Goal: Transaction & Acquisition: Purchase product/service

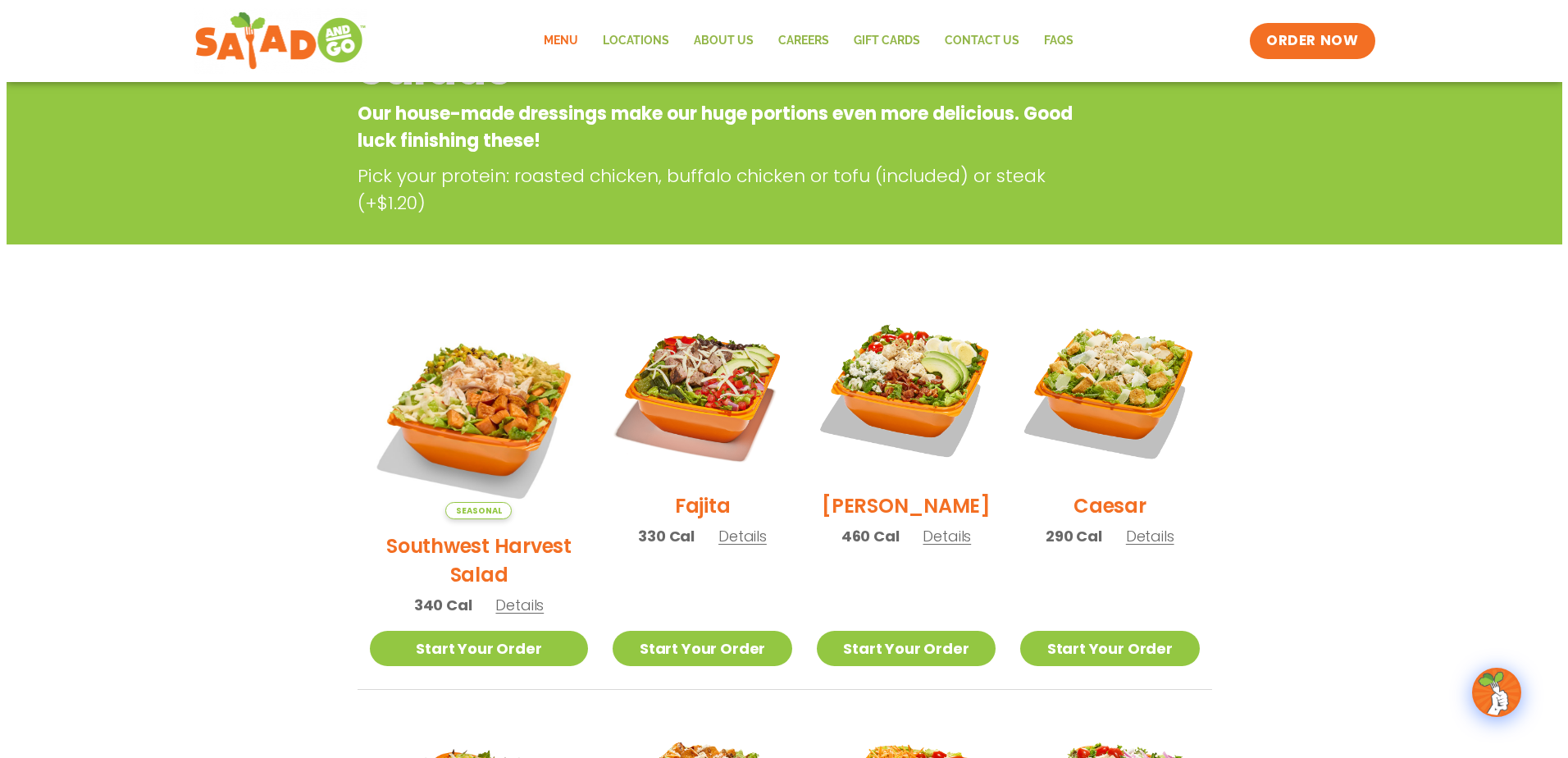
scroll to position [246, 0]
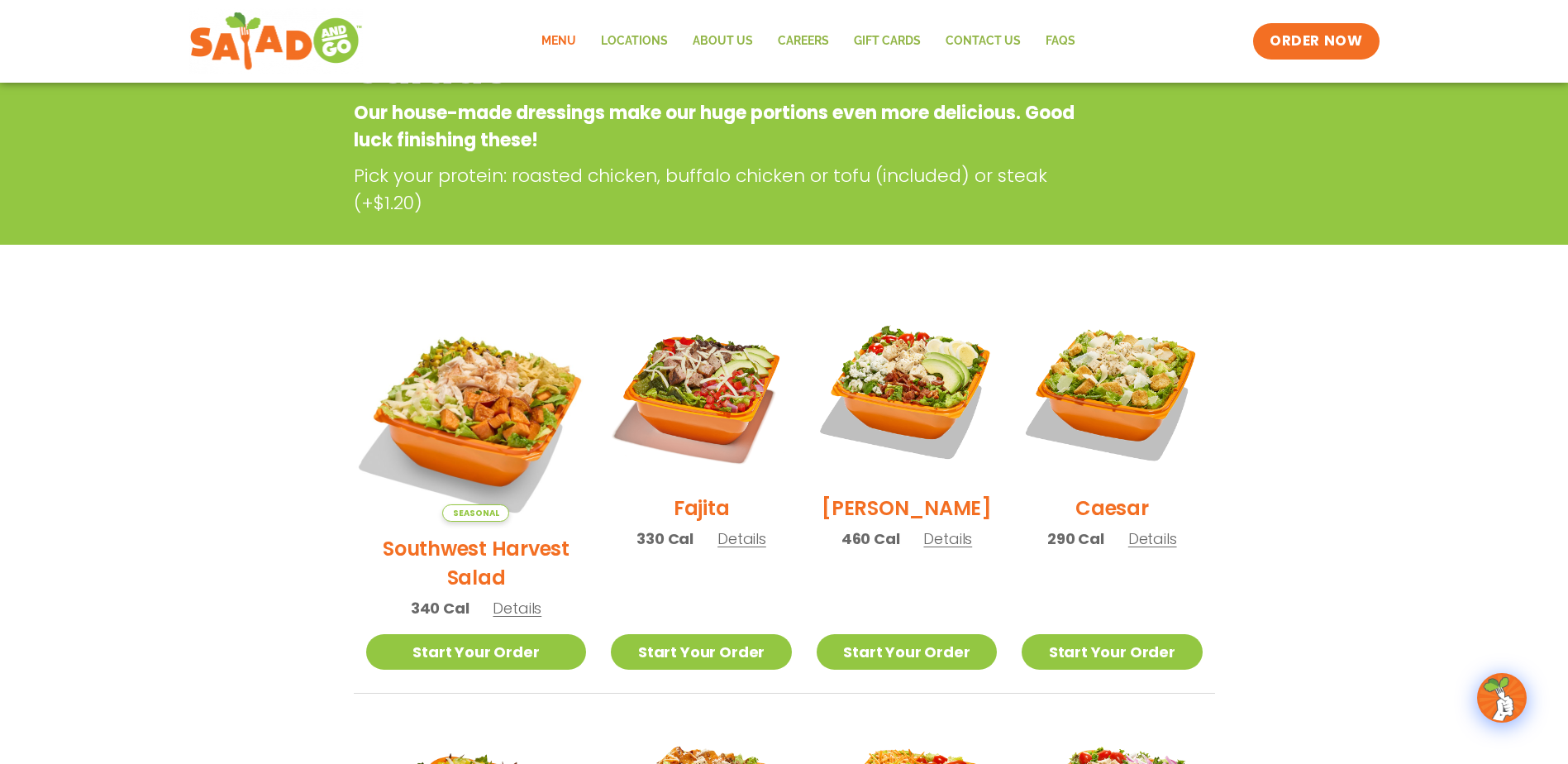
click at [490, 412] on img at bounding box center [476, 411] width 259 height 259
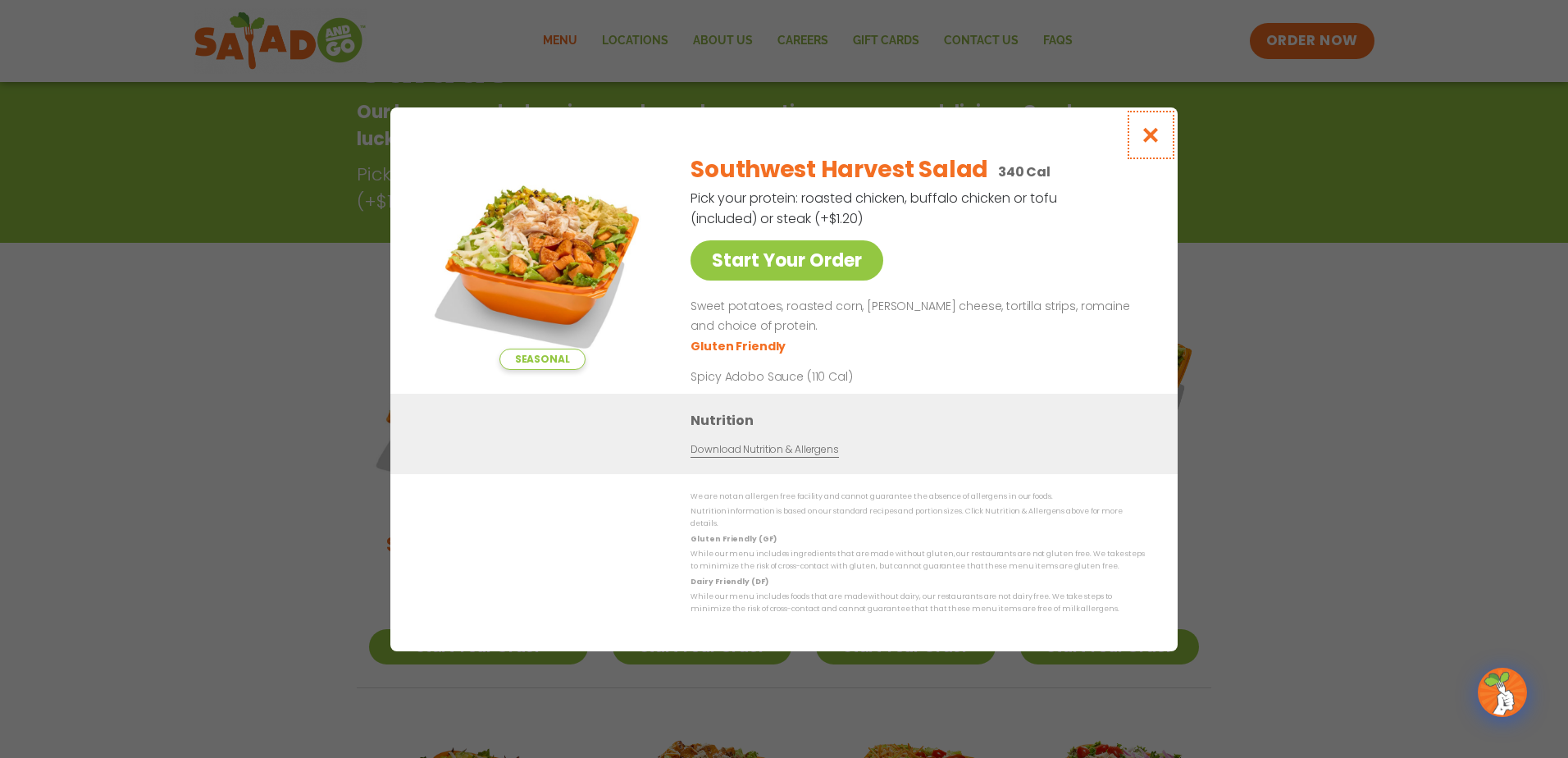
click at [1141, 144] on icon "Close modal" at bounding box center [1150, 135] width 21 height 17
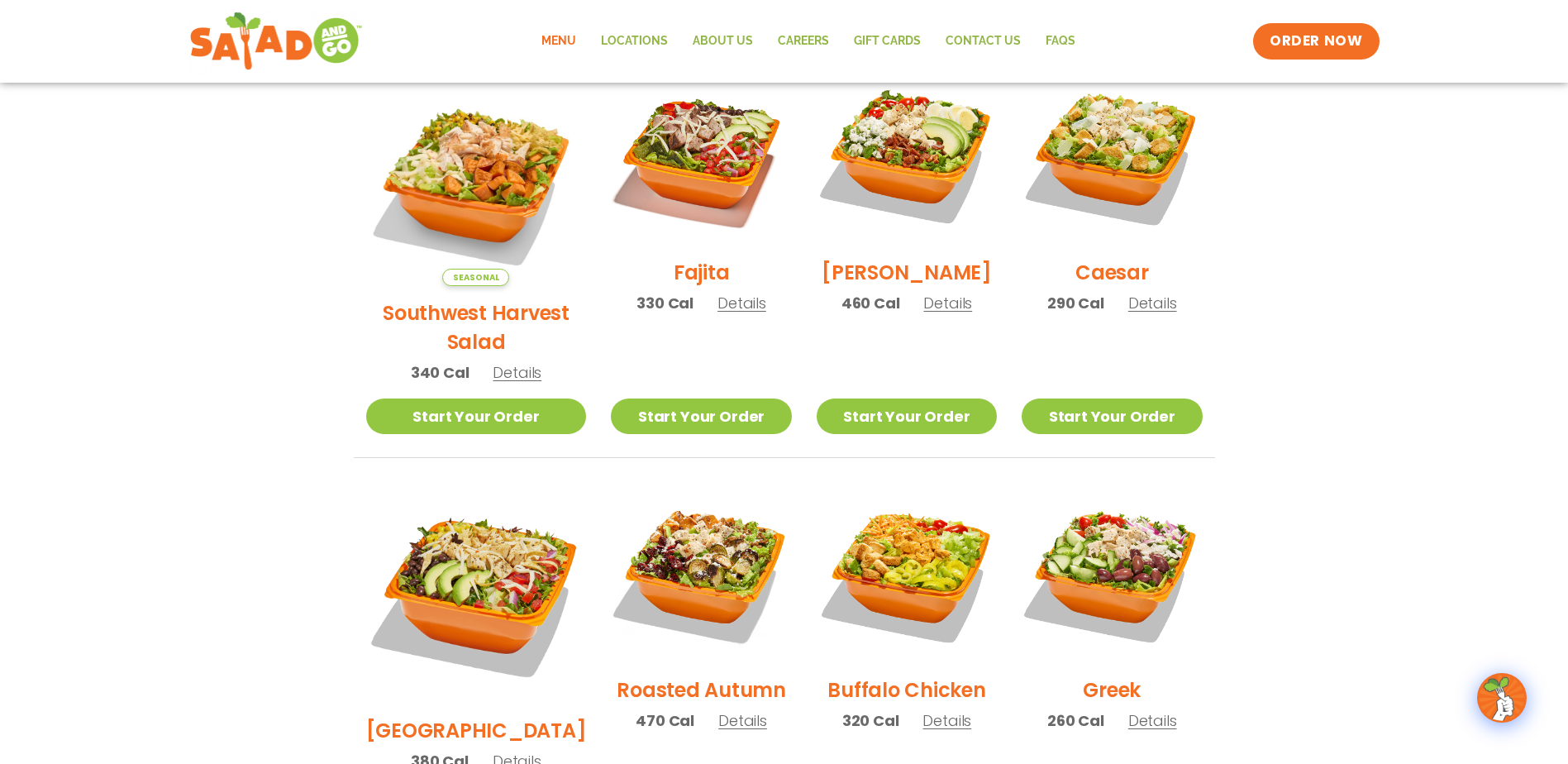
scroll to position [513, 0]
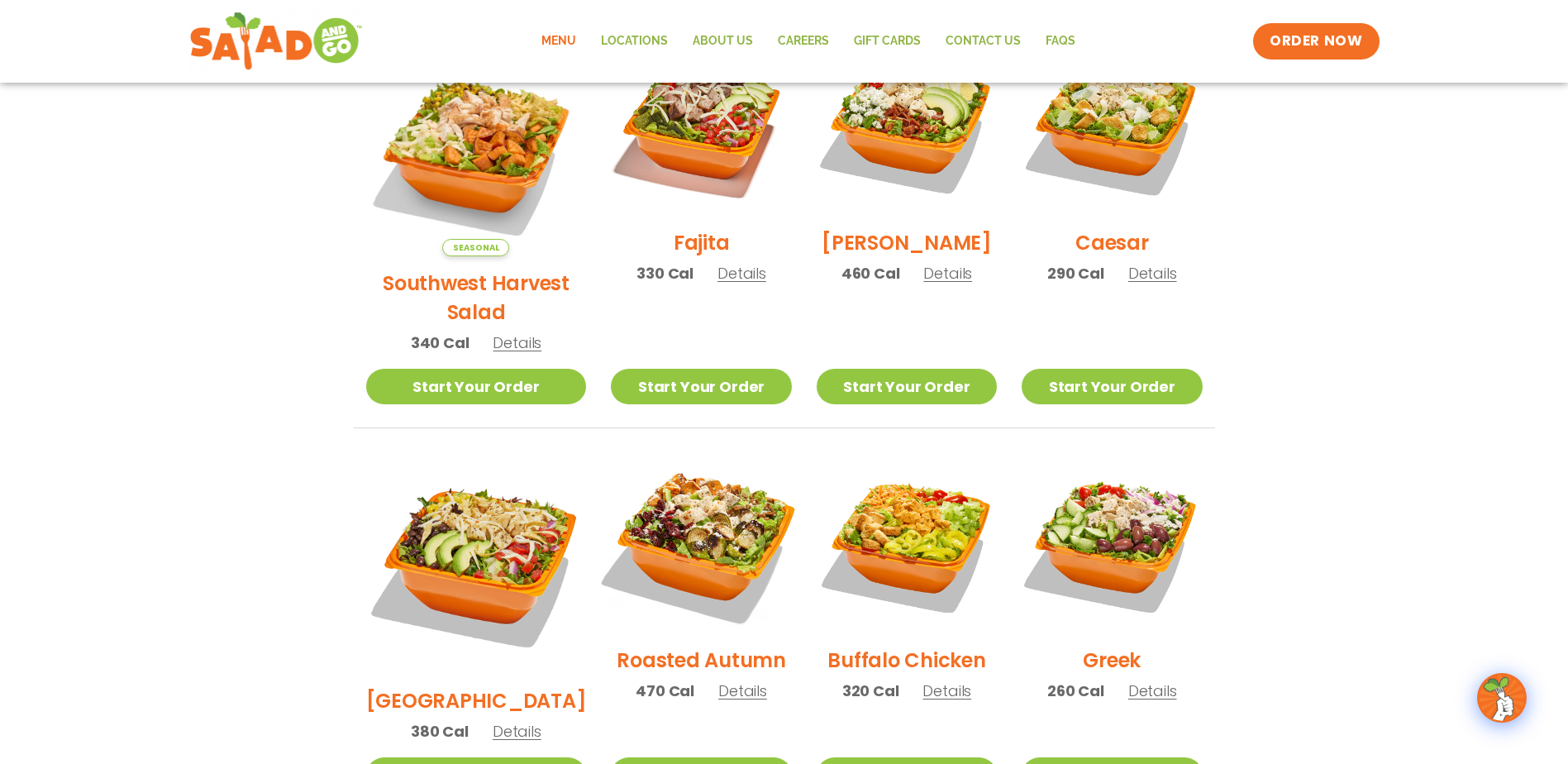
click at [699, 499] on img at bounding box center [701, 543] width 212 height 212
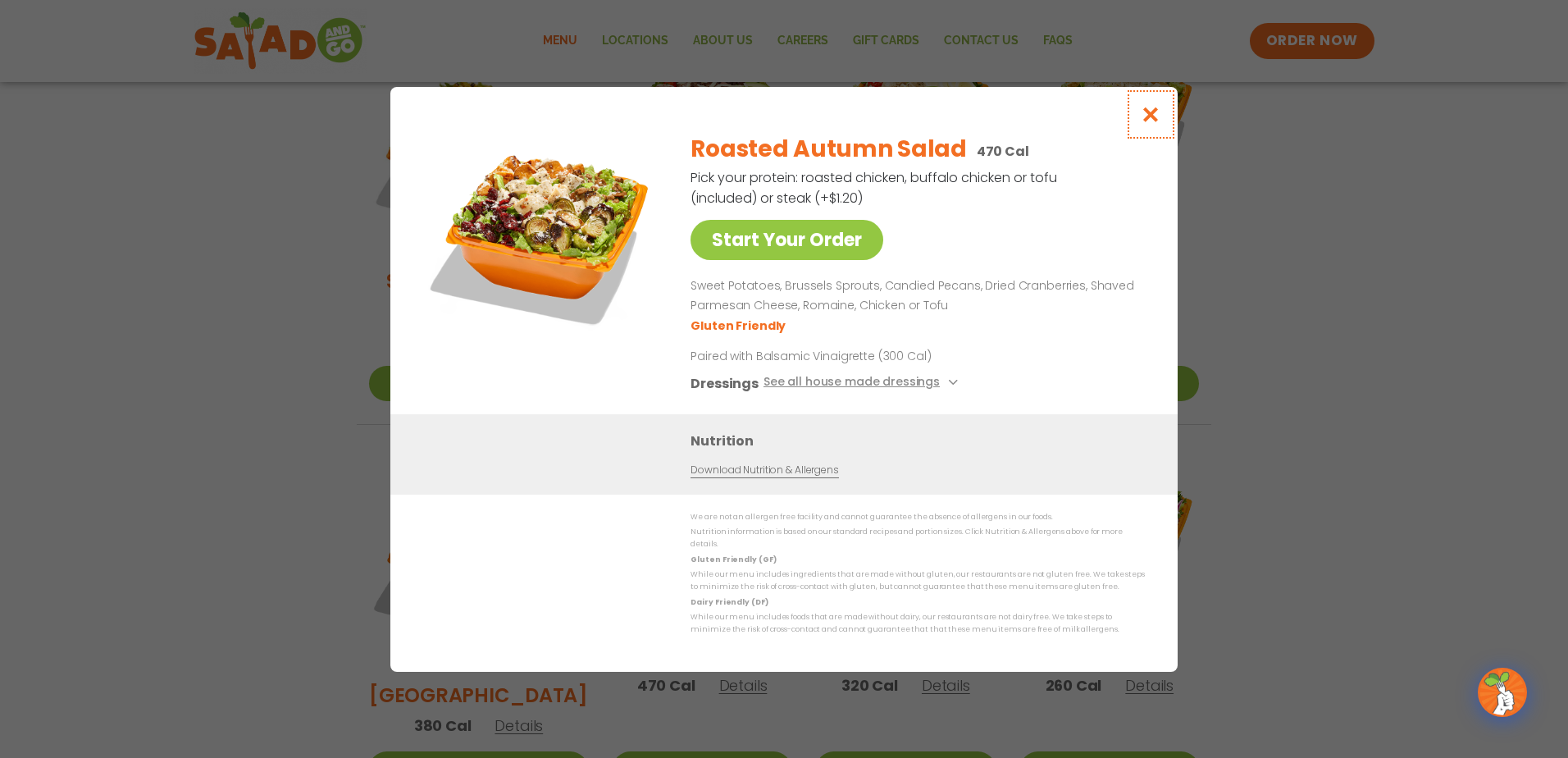
click at [1146, 123] on icon "Close modal" at bounding box center [1150, 114] width 21 height 17
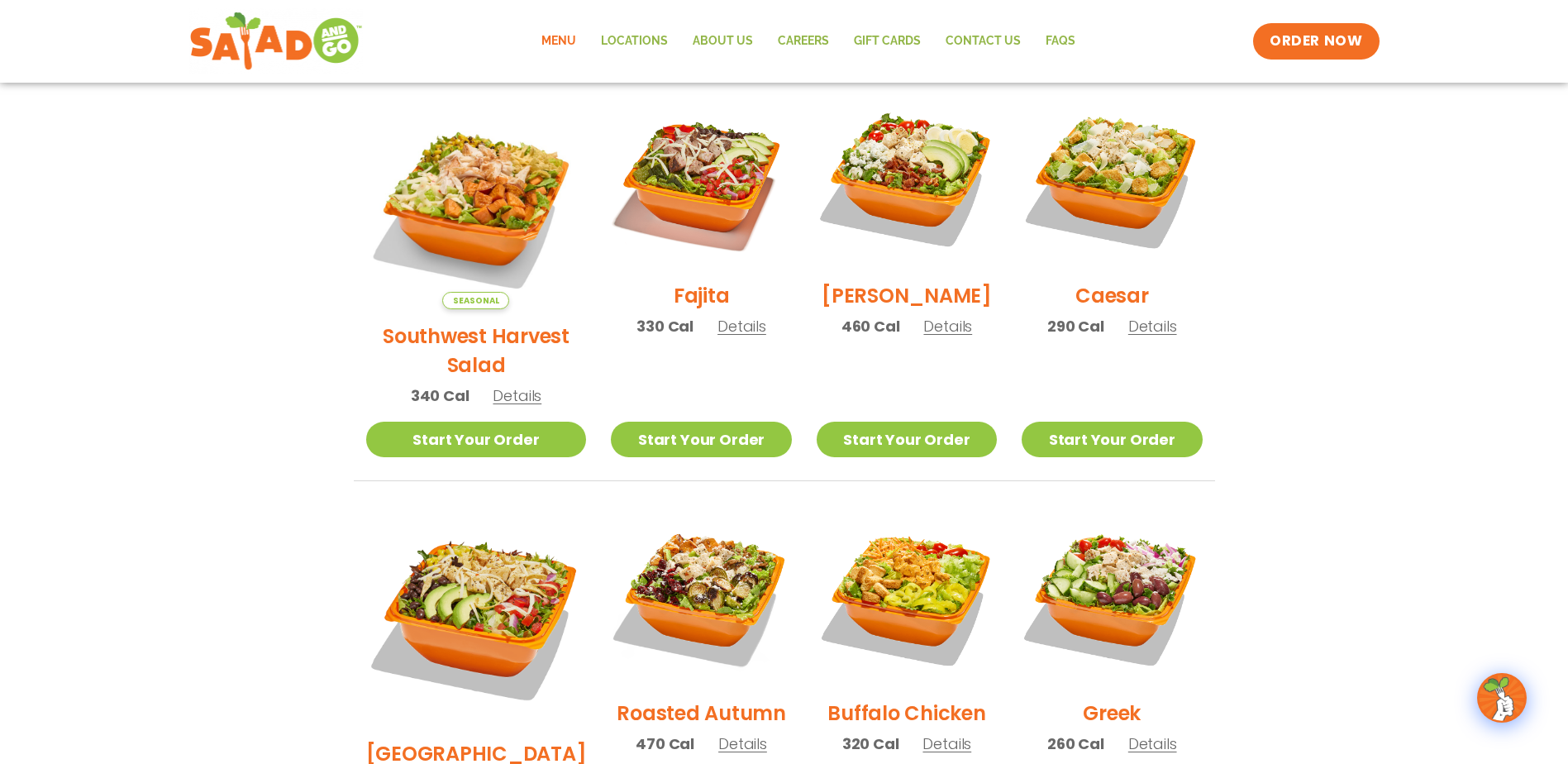
scroll to position [431, 0]
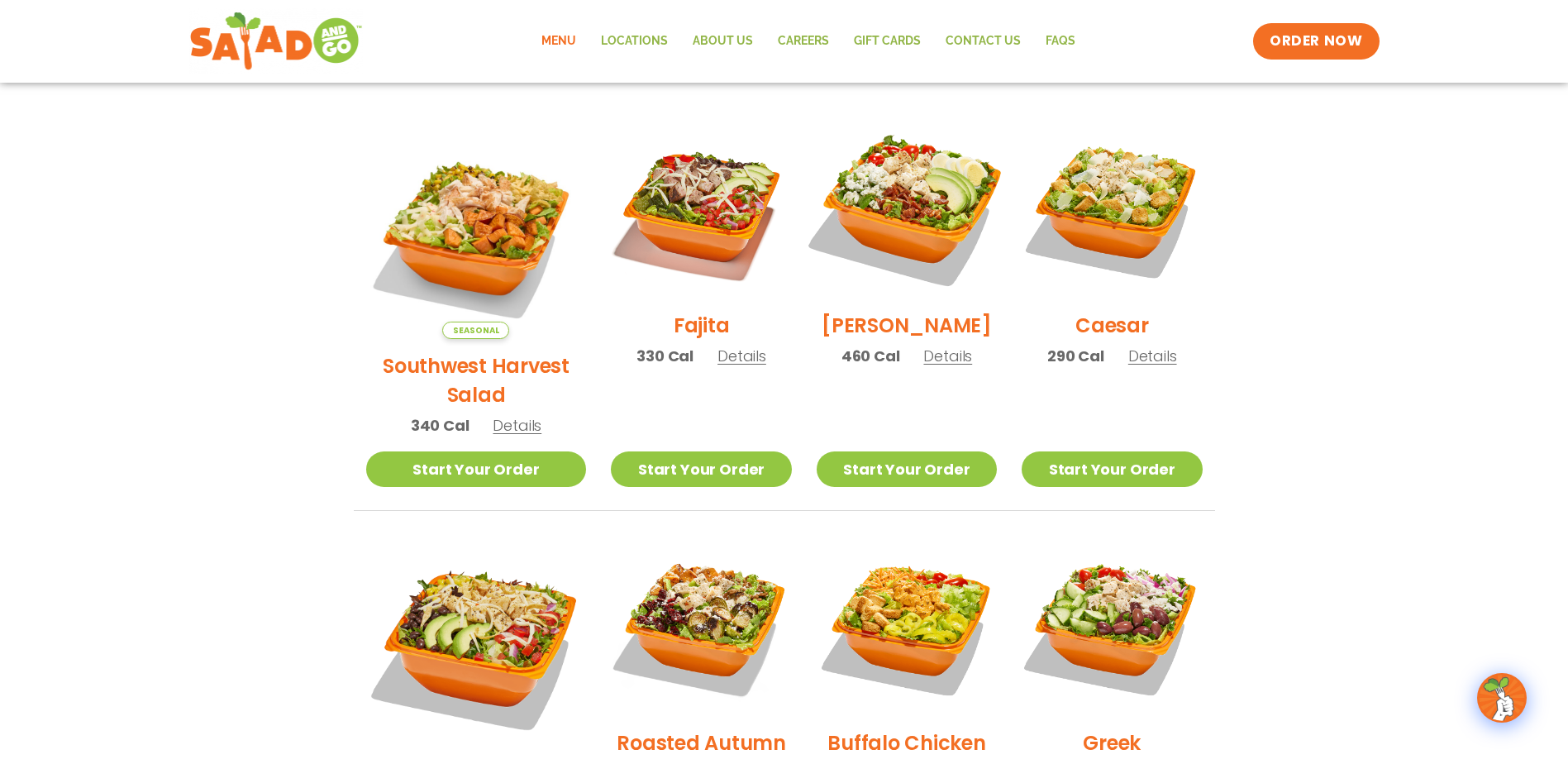
click at [941, 221] on img at bounding box center [907, 208] width 212 height 212
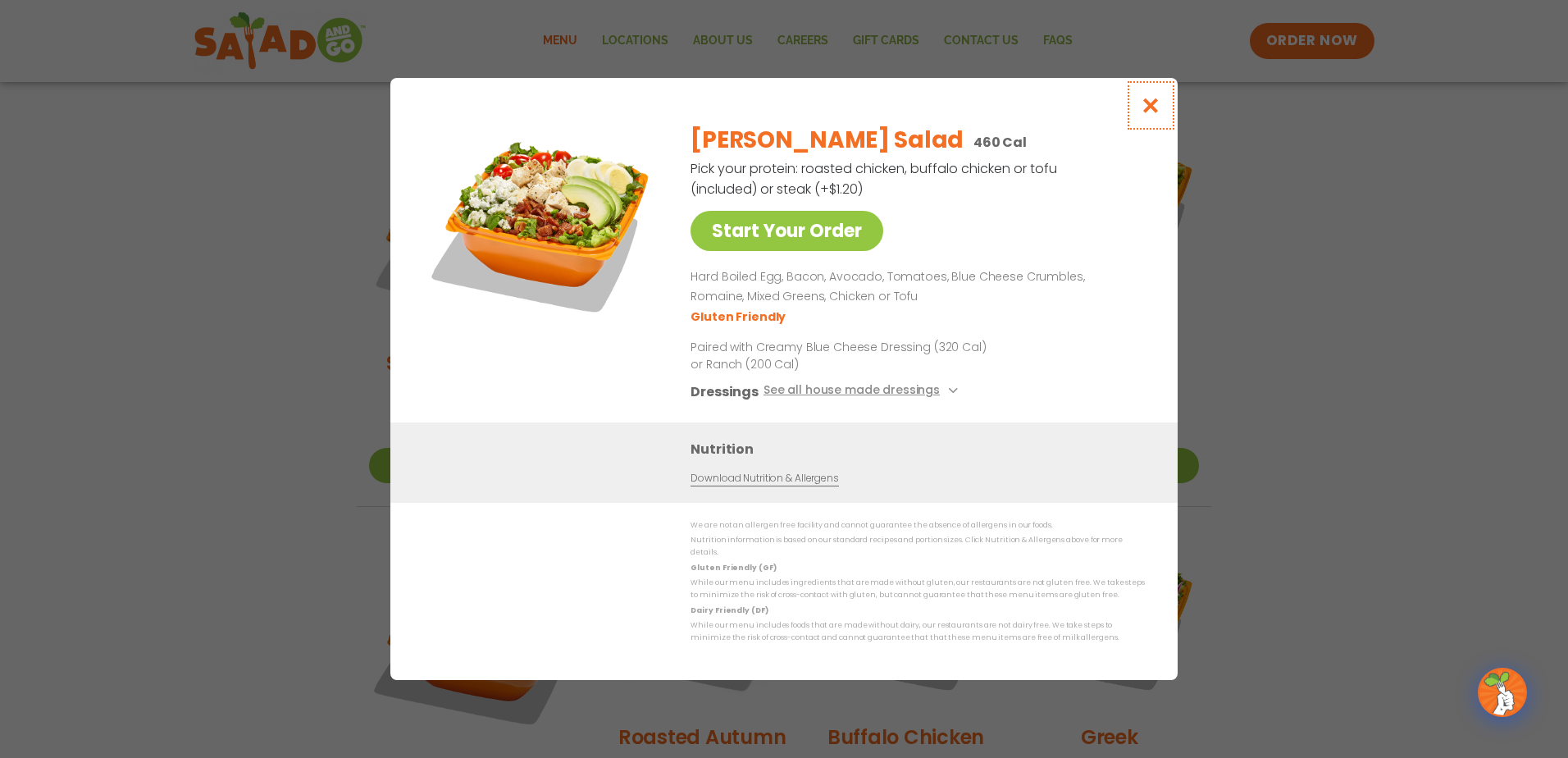
click at [1146, 114] on icon "Close modal" at bounding box center [1150, 105] width 21 height 17
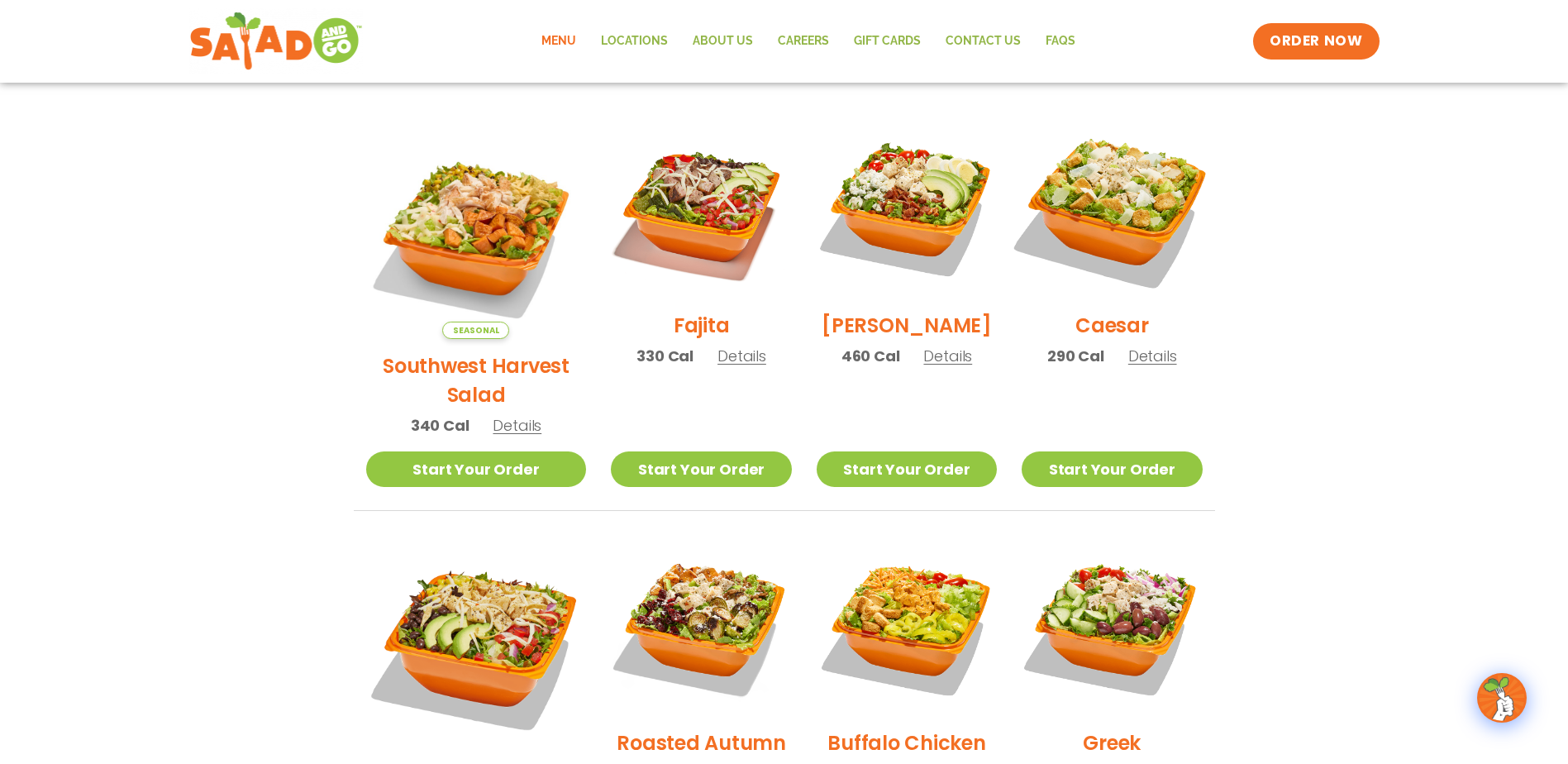
click at [1170, 219] on img at bounding box center [1112, 208] width 212 height 212
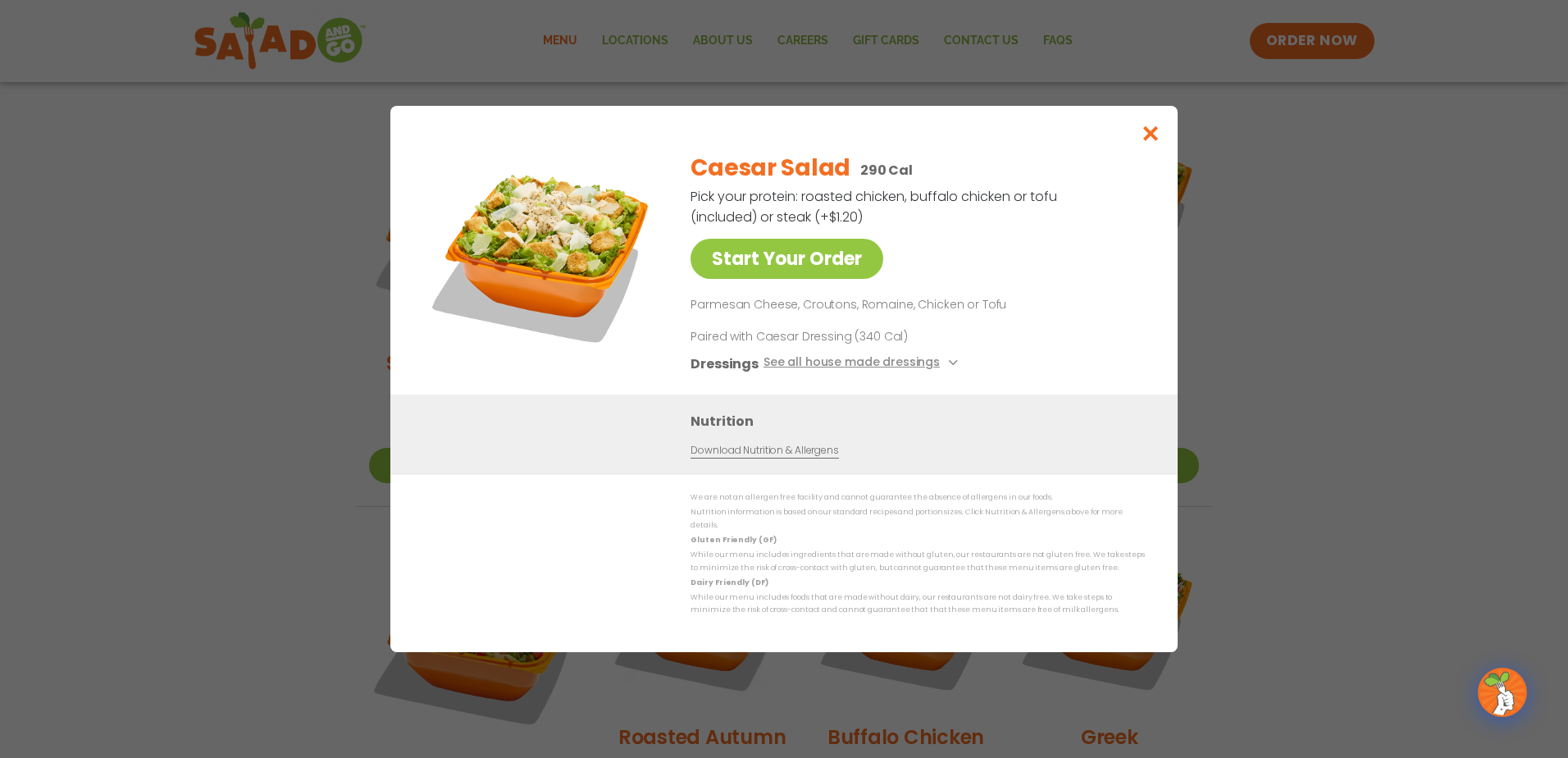
click at [1330, 184] on div "Start Your Order Caesar Salad 290 Cal Pick your protein: roasted chicken, buffa…" at bounding box center [784, 379] width 1568 height 758
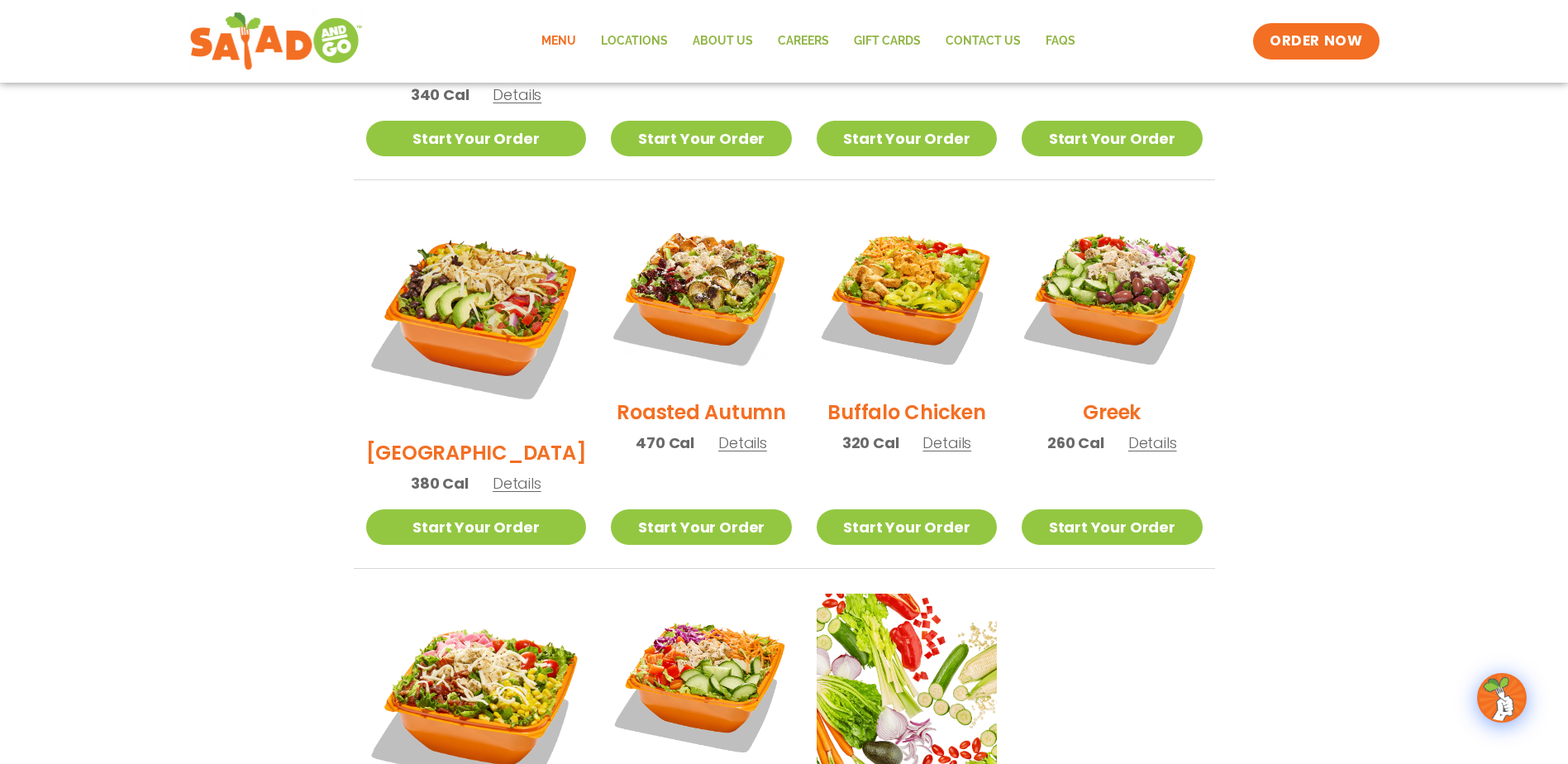
scroll to position [844, 0]
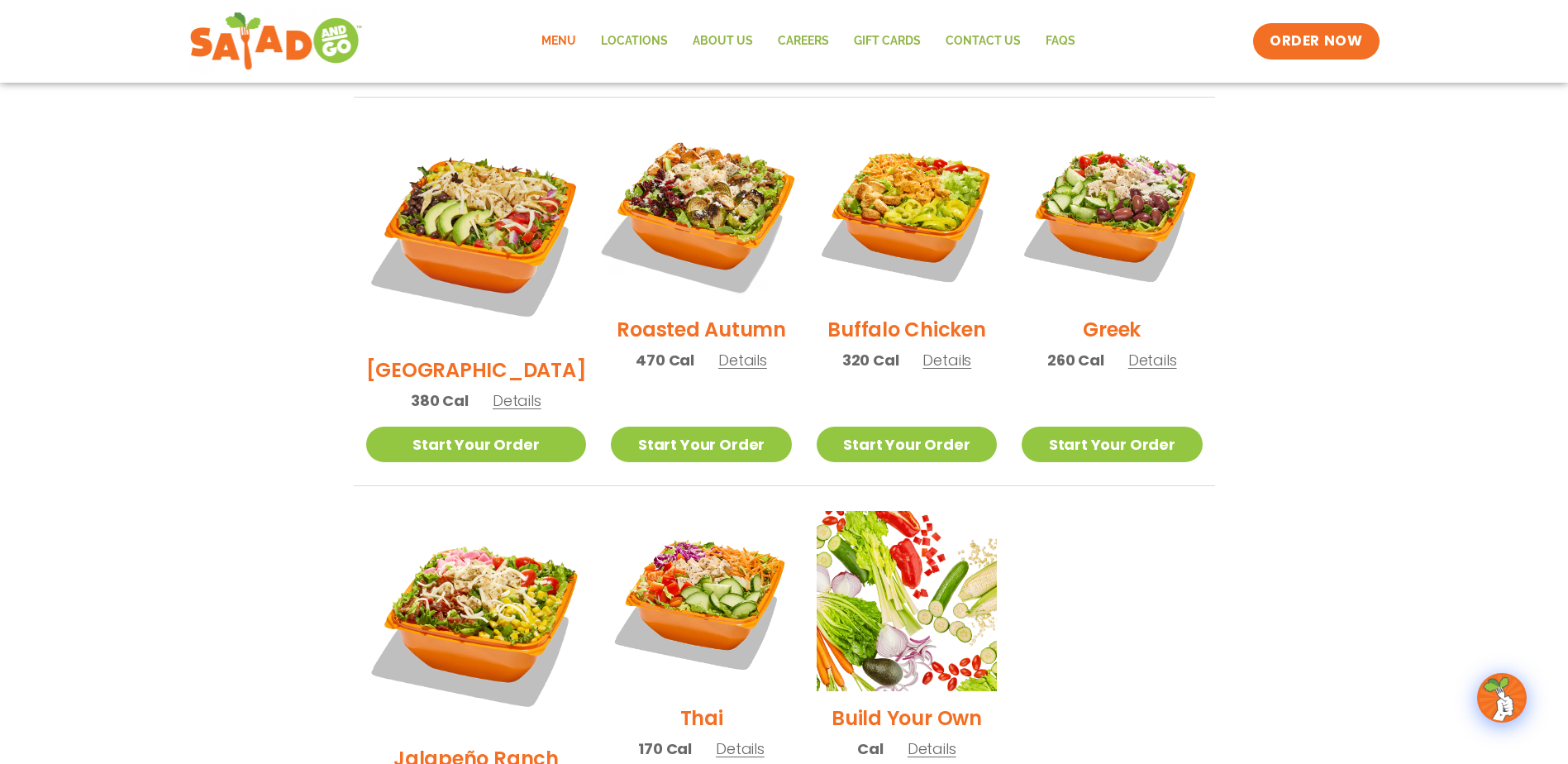
click at [628, 186] on img at bounding box center [701, 213] width 212 height 212
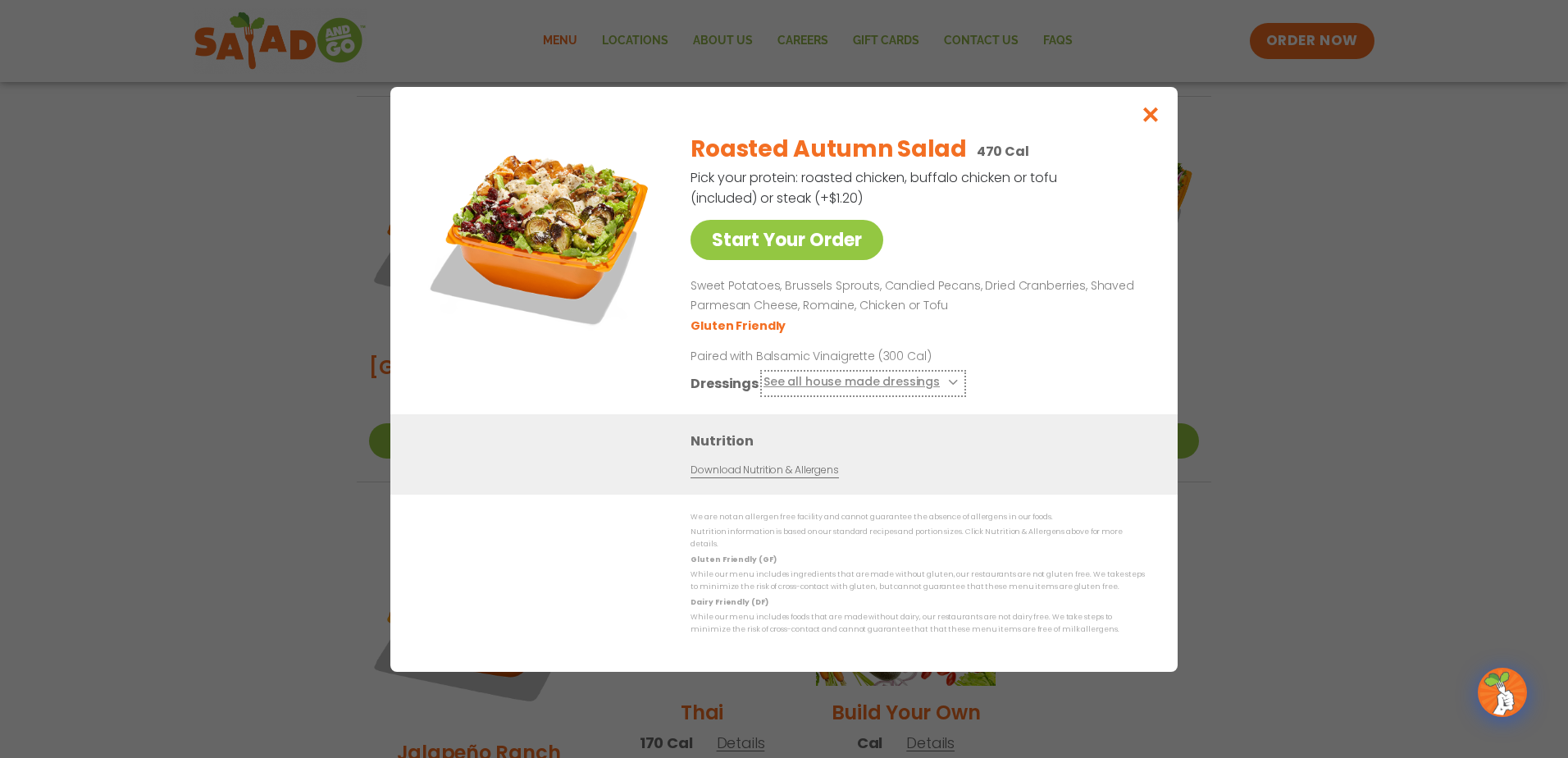
click at [947, 392] on button "See all house made dressings" at bounding box center [863, 383] width 199 height 21
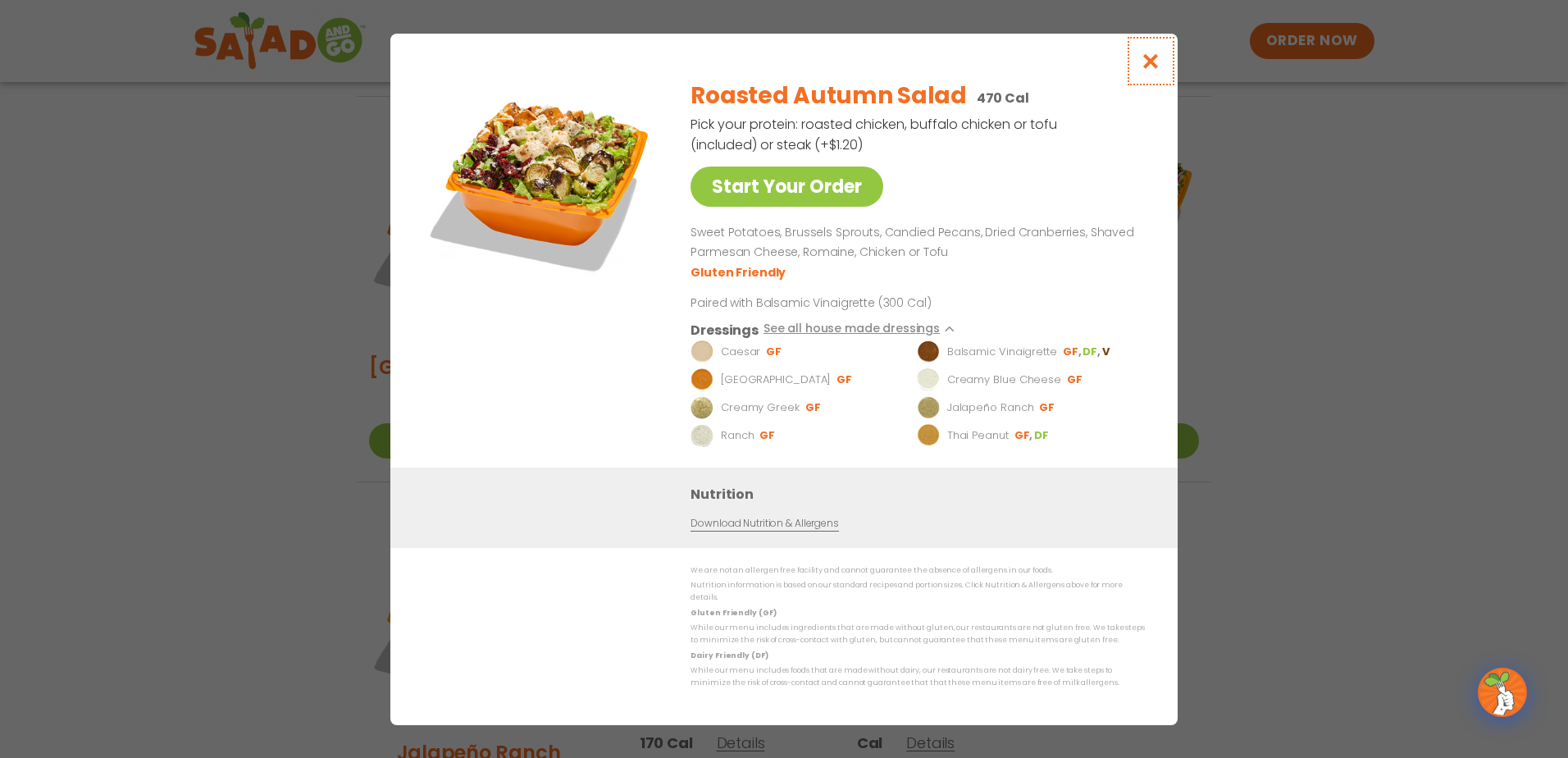
click at [1158, 67] on icon "Close modal" at bounding box center [1150, 60] width 21 height 17
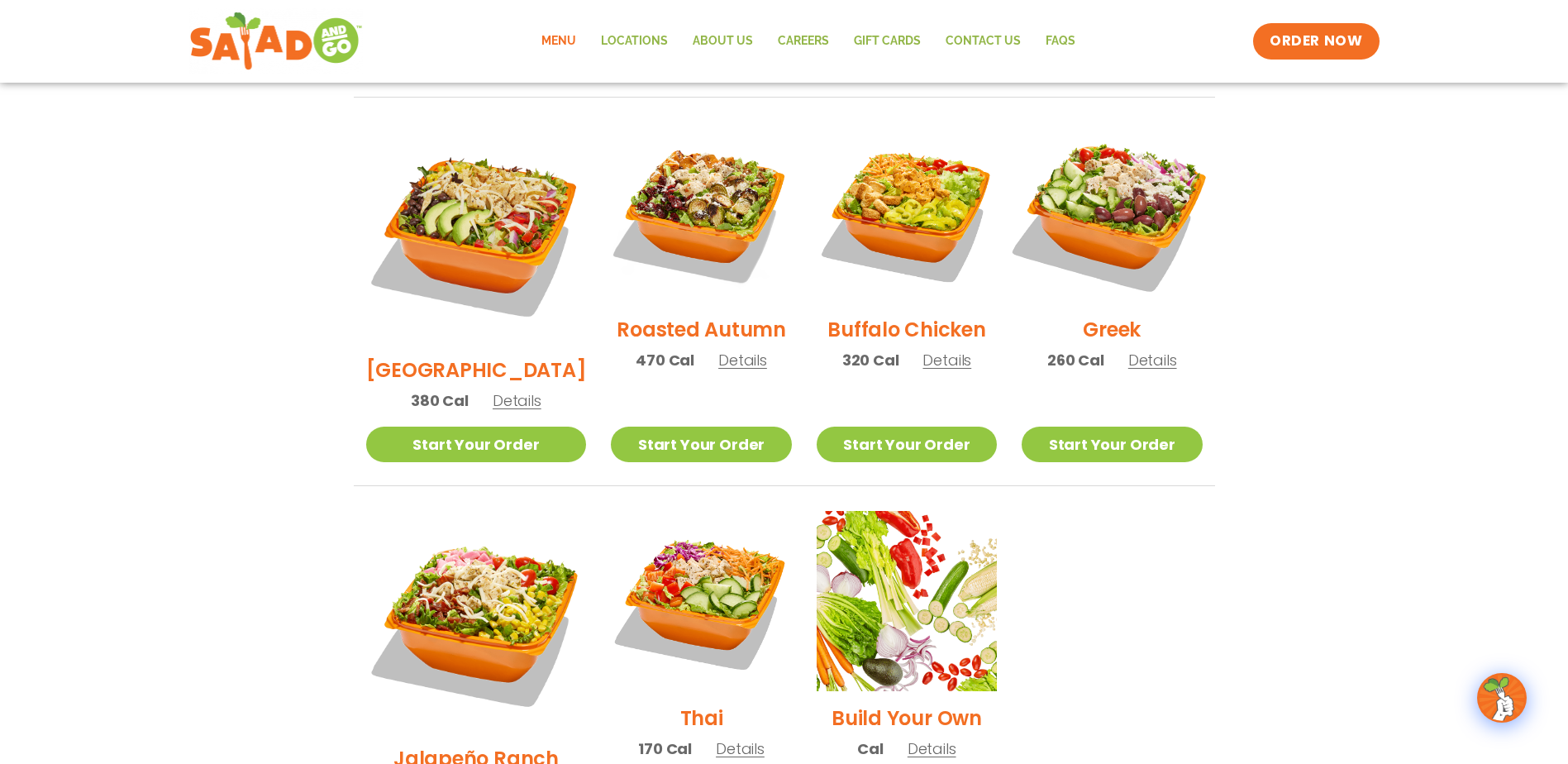
click at [1161, 227] on img at bounding box center [1112, 213] width 212 height 212
